Goal: Task Accomplishment & Management: Use online tool/utility

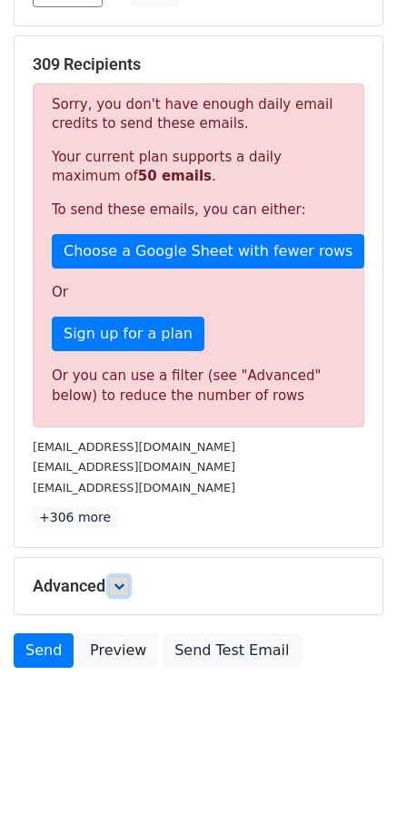
click at [123, 585] on icon at bounding box center [118, 586] width 11 height 11
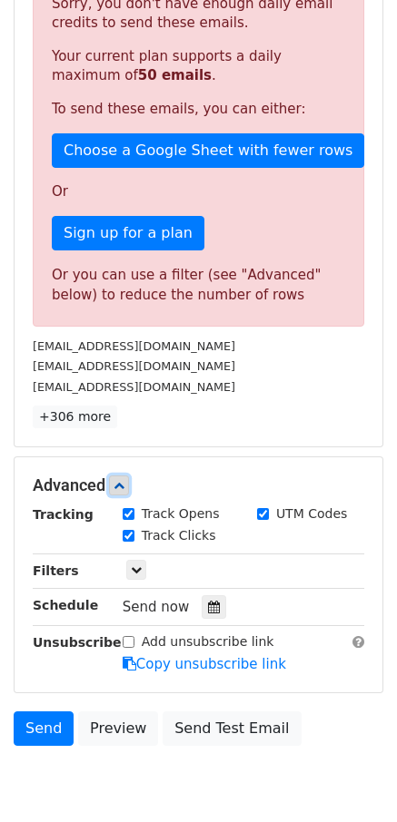
scroll to position [361, 0]
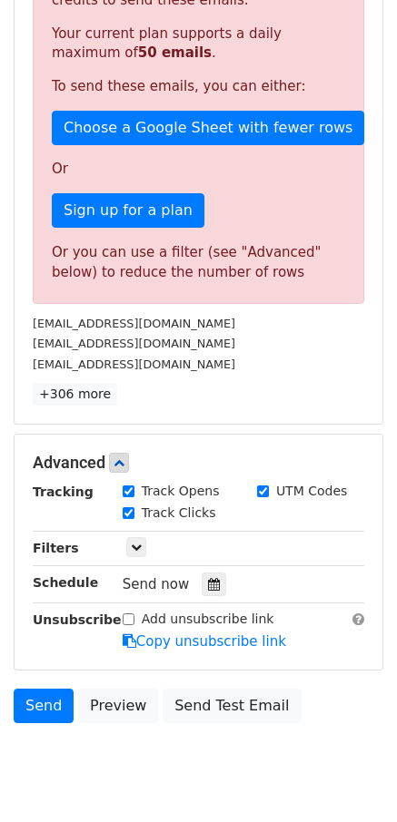
click at [151, 556] on div "Only include spreadsheet rows that match the following filters:" at bounding box center [243, 548] width 269 height 21
click at [146, 554] on div "Only include spreadsheet rows that match the following filters:" at bounding box center [243, 548] width 269 height 21
click at [139, 543] on icon at bounding box center [136, 547] width 11 height 11
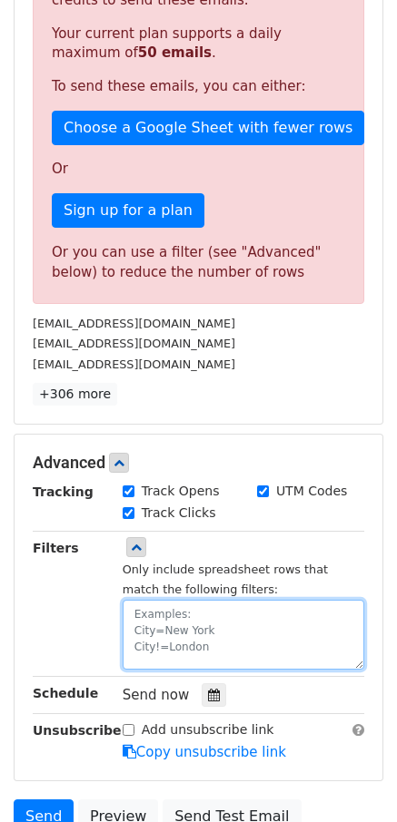
click at [144, 638] on textarea at bounding box center [243, 635] width 241 height 70
paste textarea "date"
paste textarea "[DATE]"
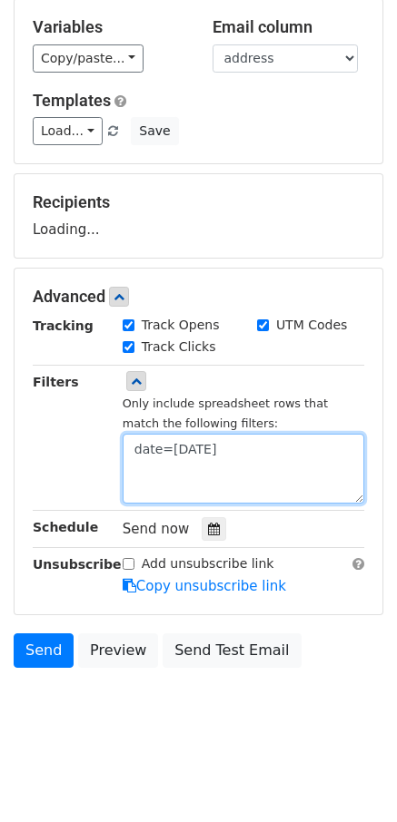
type textarea "date=[DATE]"
